Goal: Check status: Check status

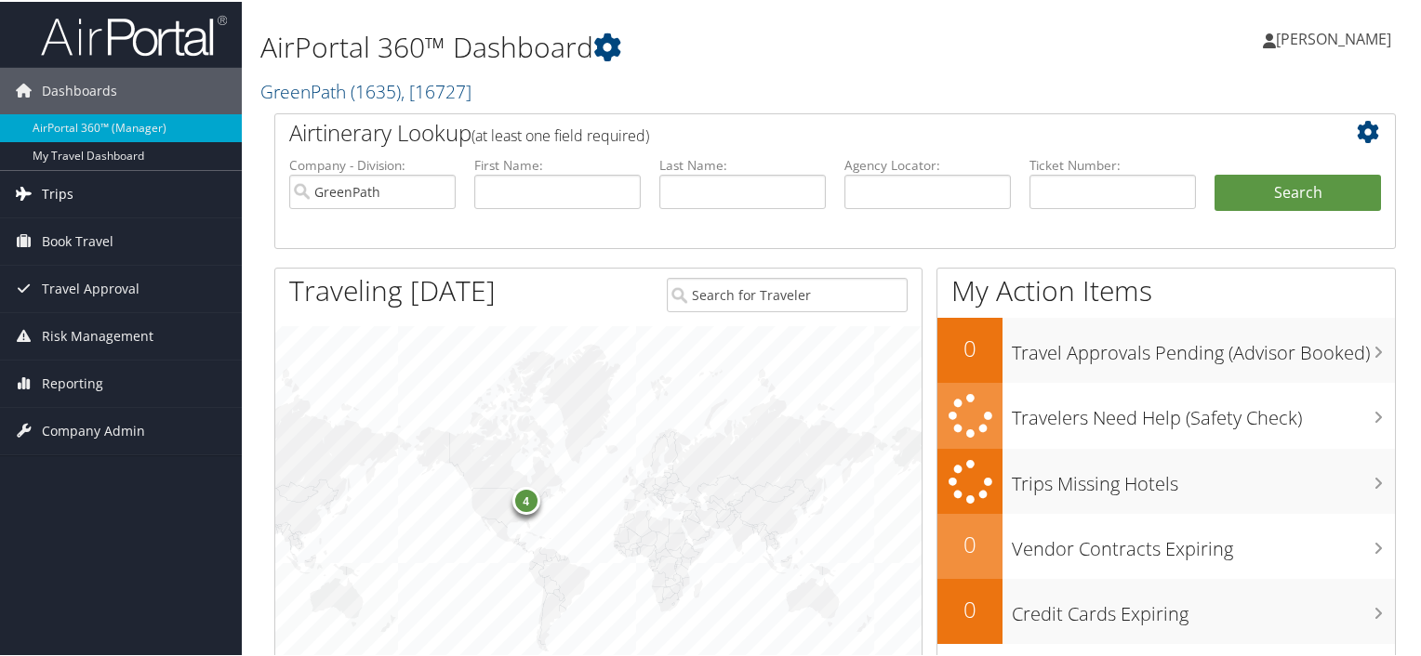
click at [42, 198] on span "Trips" at bounding box center [58, 192] width 32 height 46
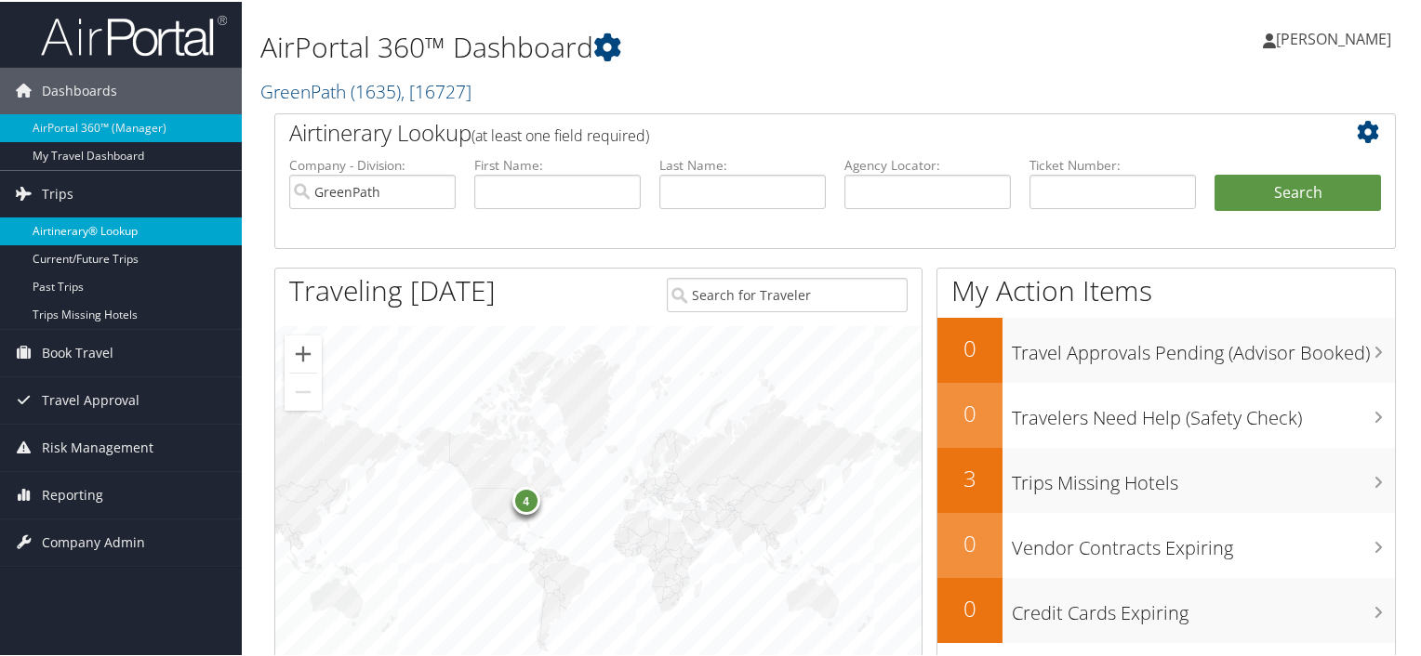
click at [81, 223] on link "Airtinerary® Lookup" at bounding box center [121, 230] width 242 height 28
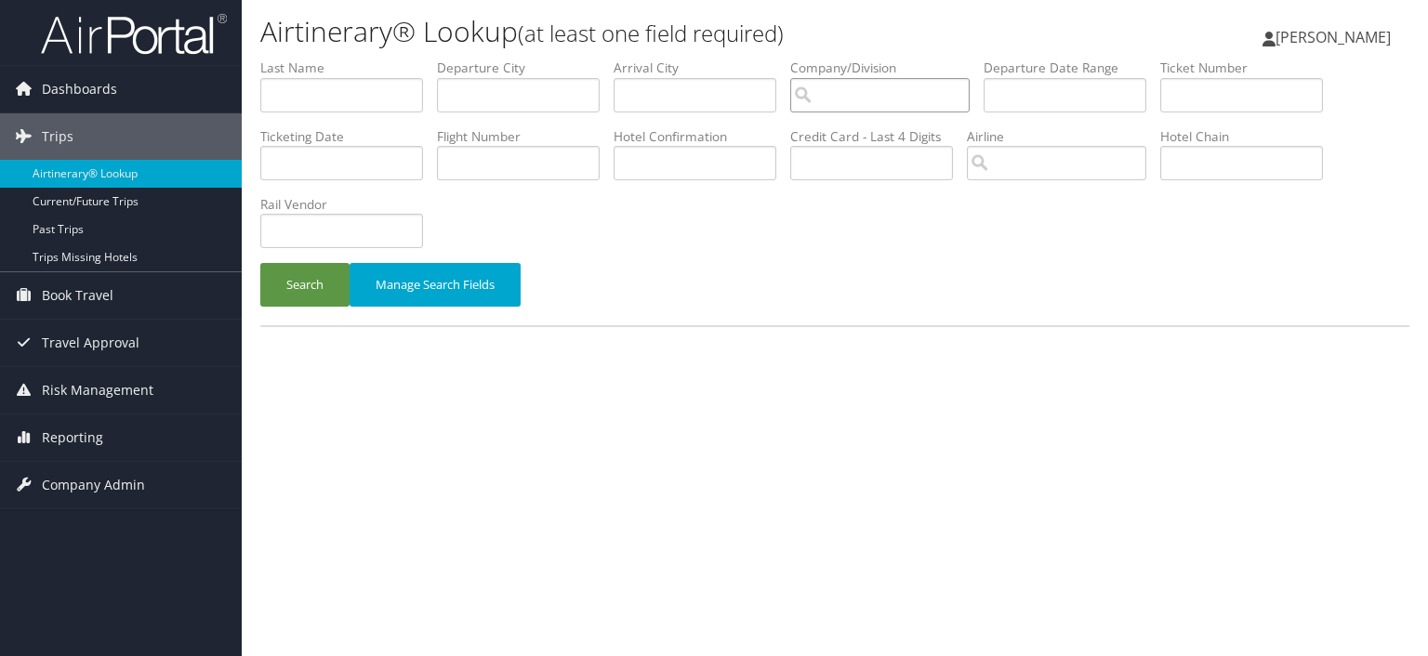
click at [893, 97] on input "search" at bounding box center [879, 95] width 179 height 34
click at [870, 125] on div "GreenPath (1635)" at bounding box center [888, 130] width 175 height 19
type input "GreenPath"
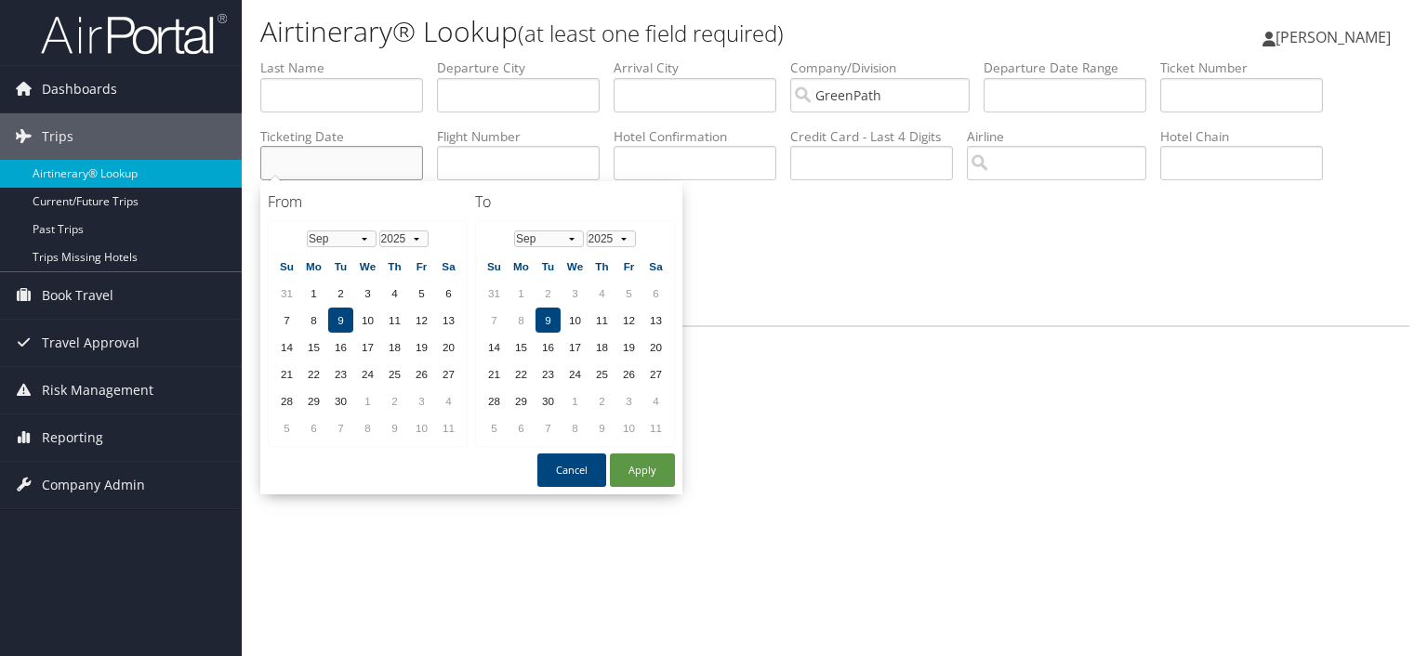
drag, startPoint x: 369, startPoint y: 165, endPoint x: 466, endPoint y: 215, distance: 108.9
click at [369, 166] on input "text" at bounding box center [341, 163] width 163 height 34
click at [311, 323] on td "8" at bounding box center [313, 320] width 25 height 25
click at [511, 317] on td "8" at bounding box center [521, 320] width 25 height 25
click at [643, 459] on button "Apply" at bounding box center [642, 470] width 65 height 33
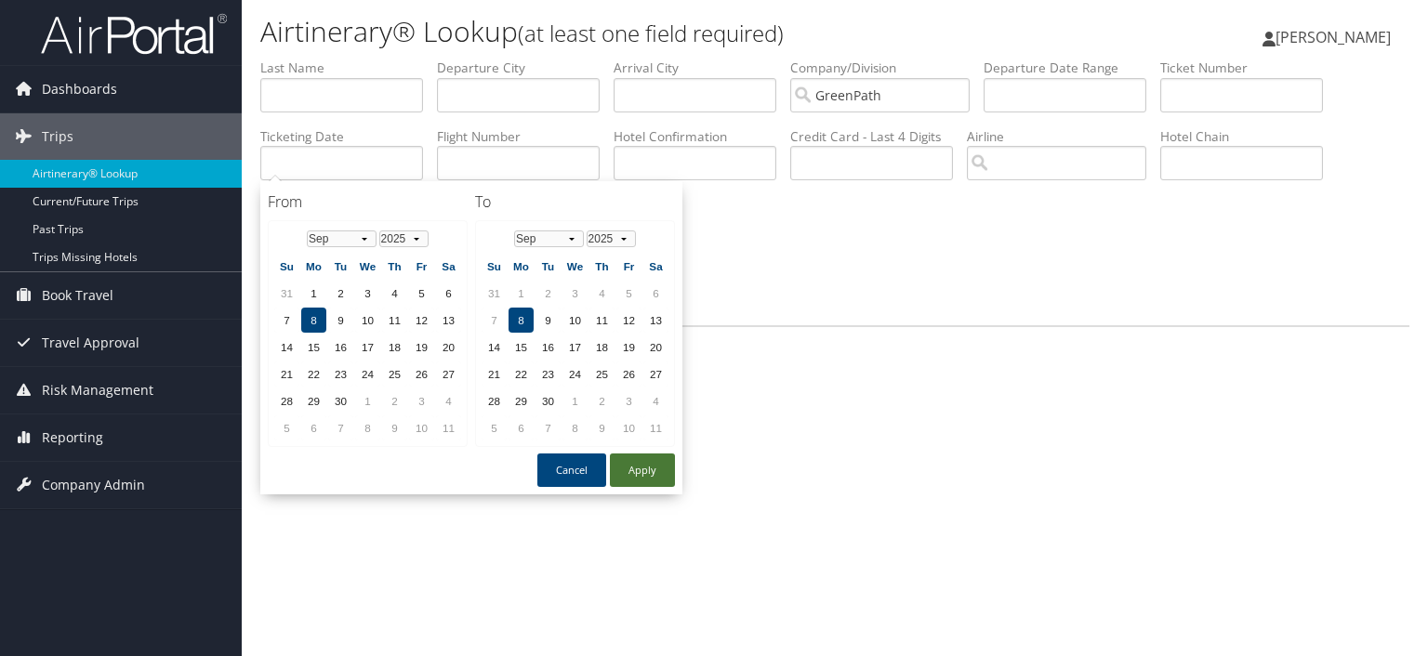
type input "[DATE]"
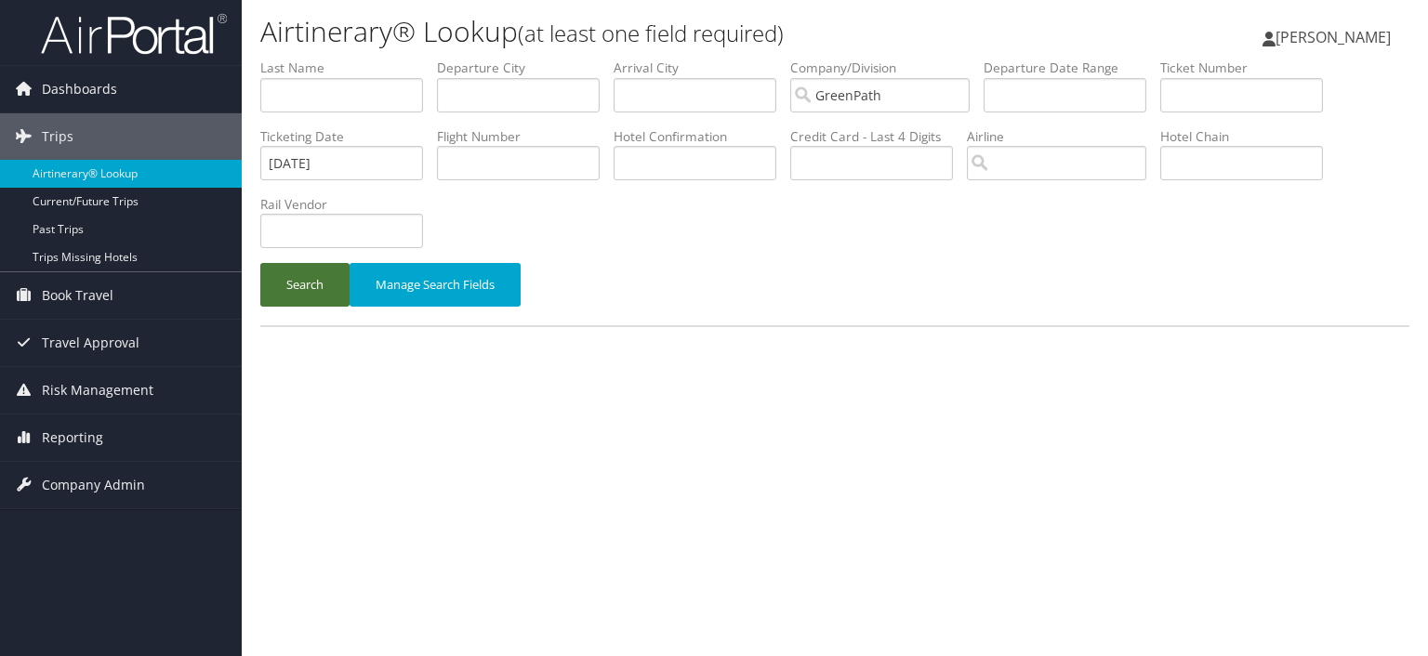
click at [314, 282] on button "Search" at bounding box center [304, 285] width 89 height 44
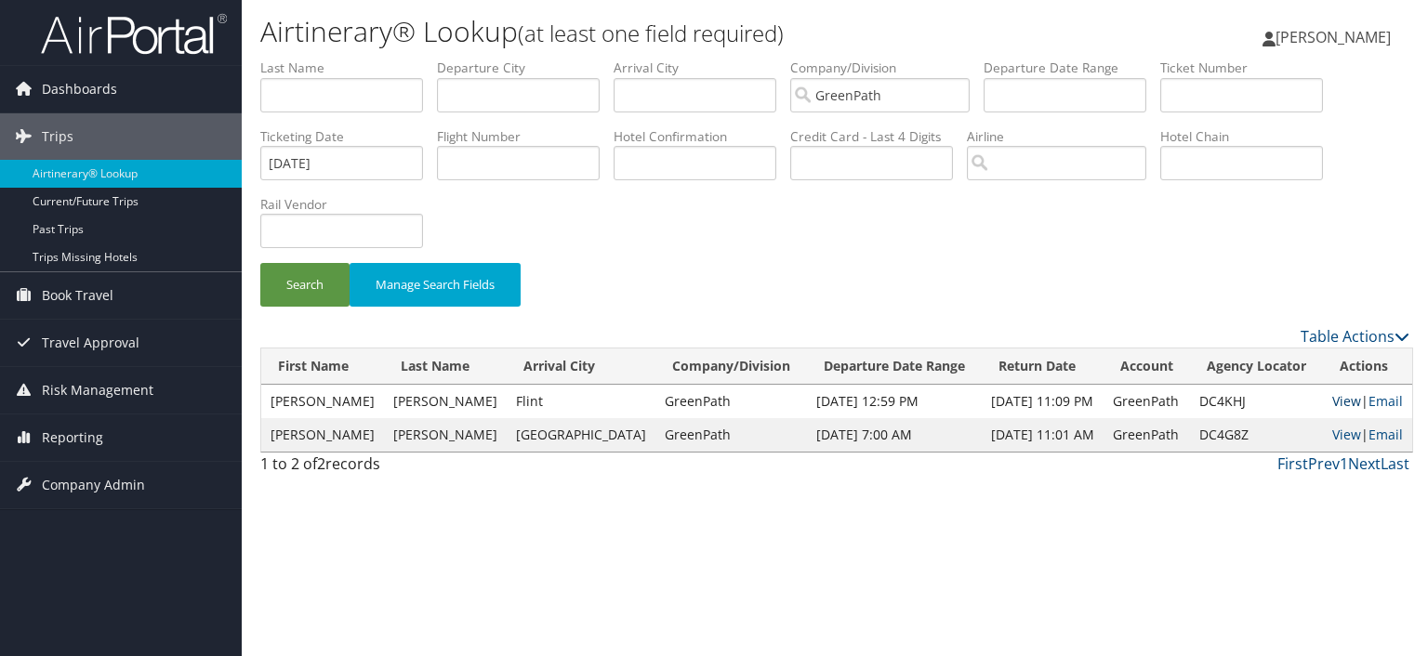
click at [1337, 401] on link "View" at bounding box center [1346, 401] width 29 height 18
click at [1342, 434] on link "View" at bounding box center [1346, 435] width 29 height 18
click at [1339, 39] on span "[PERSON_NAME]" at bounding box center [1333, 37] width 115 height 20
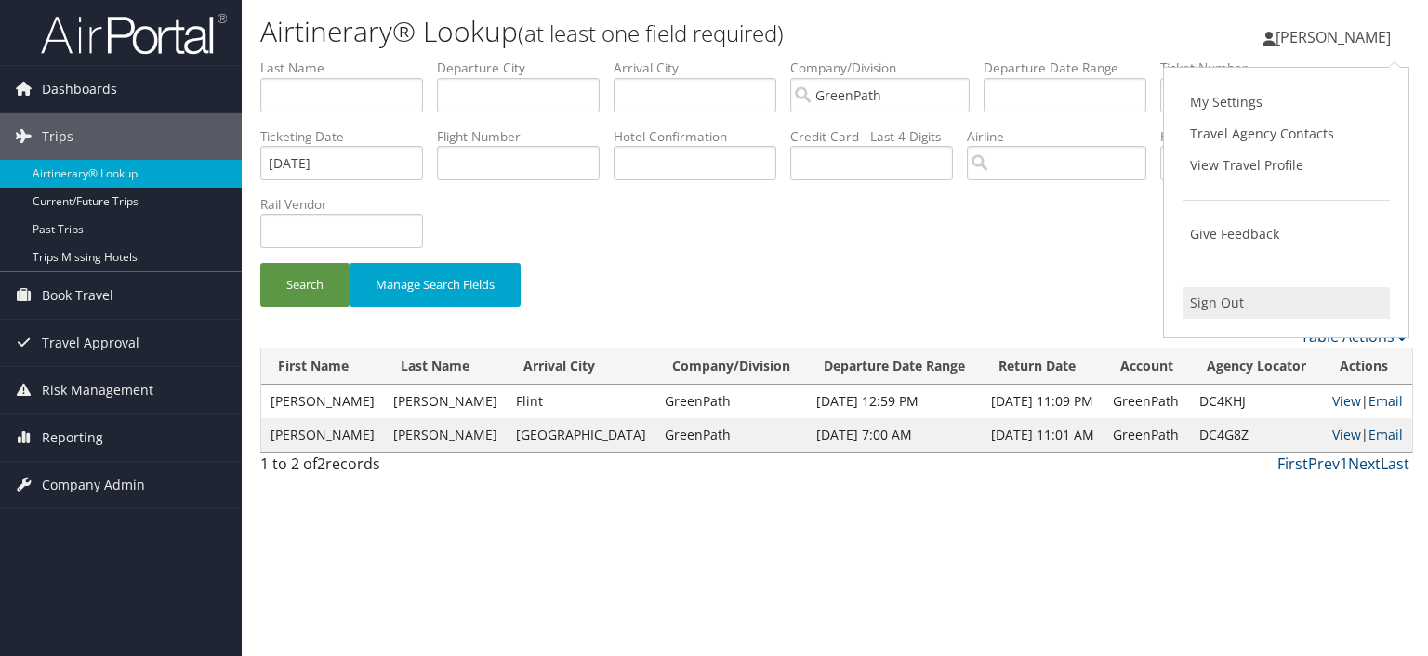
click at [1228, 305] on link "Sign Out" at bounding box center [1286, 303] width 207 height 32
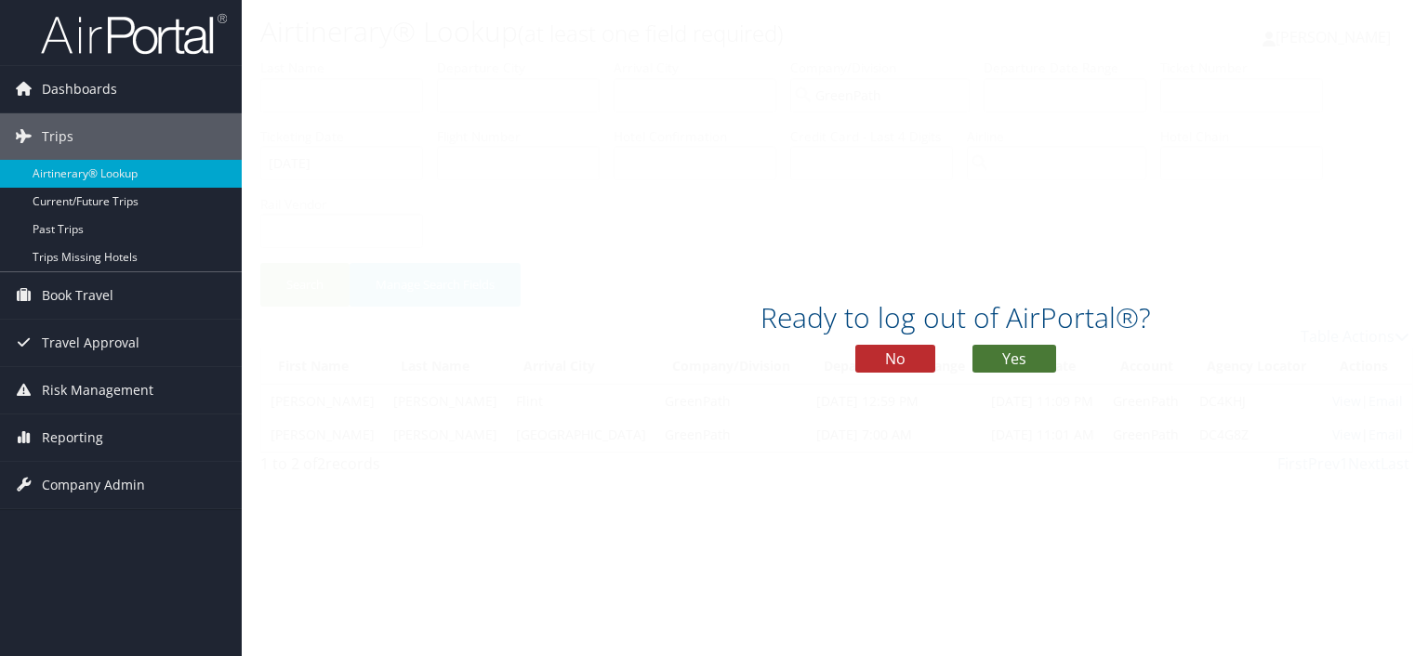
click at [1015, 354] on button "Yes" at bounding box center [1014, 359] width 84 height 28
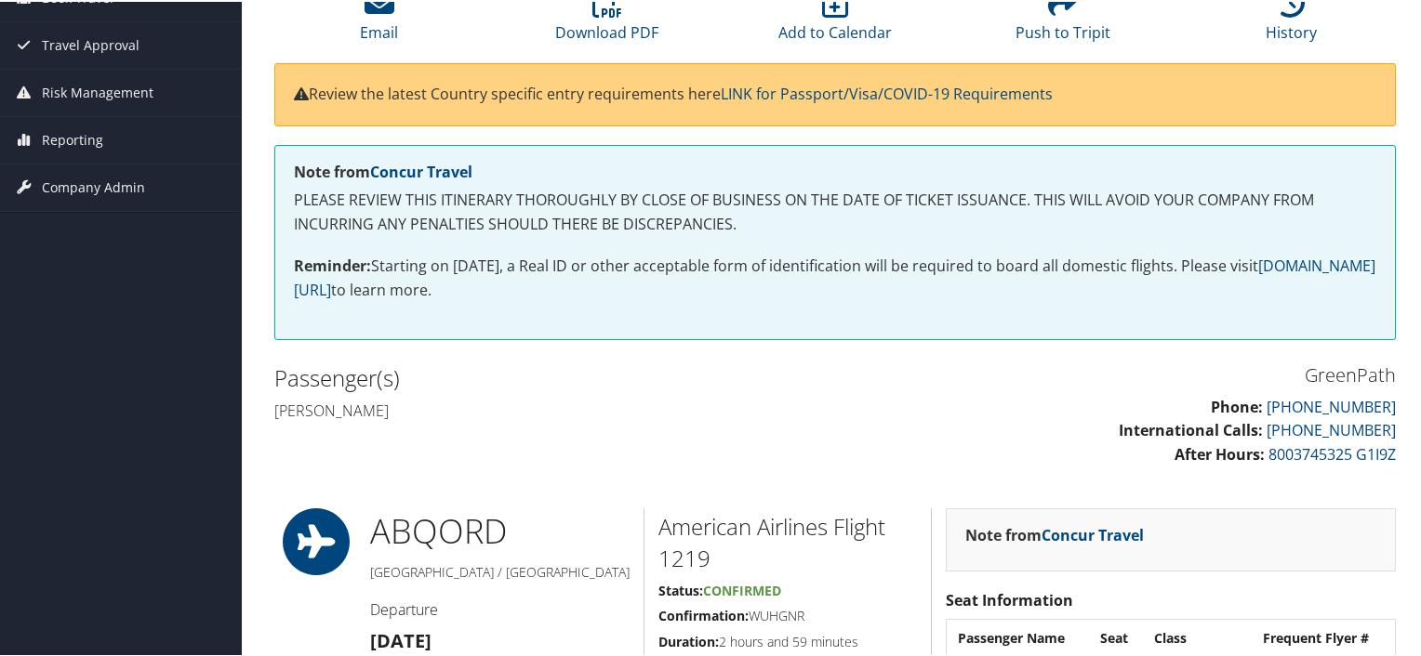
scroll to position [71, 0]
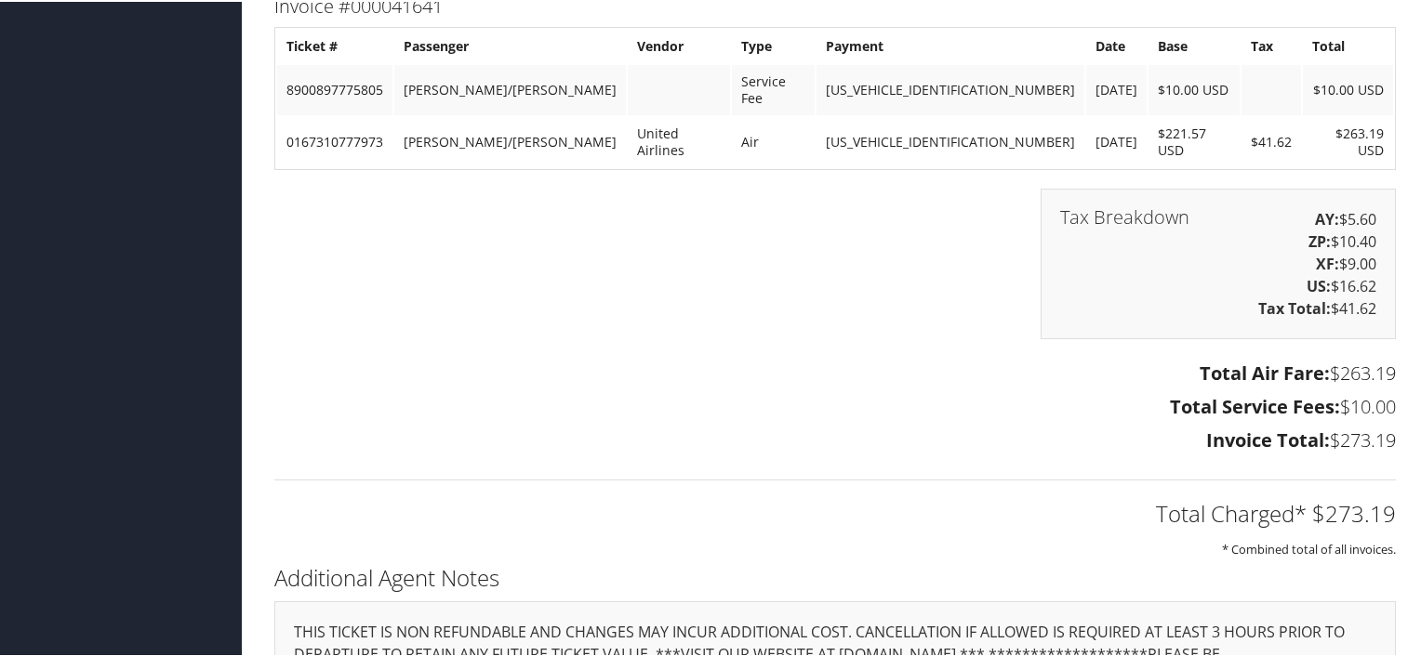
scroll to position [1514, 0]
